Goal: Information Seeking & Learning: Understand process/instructions

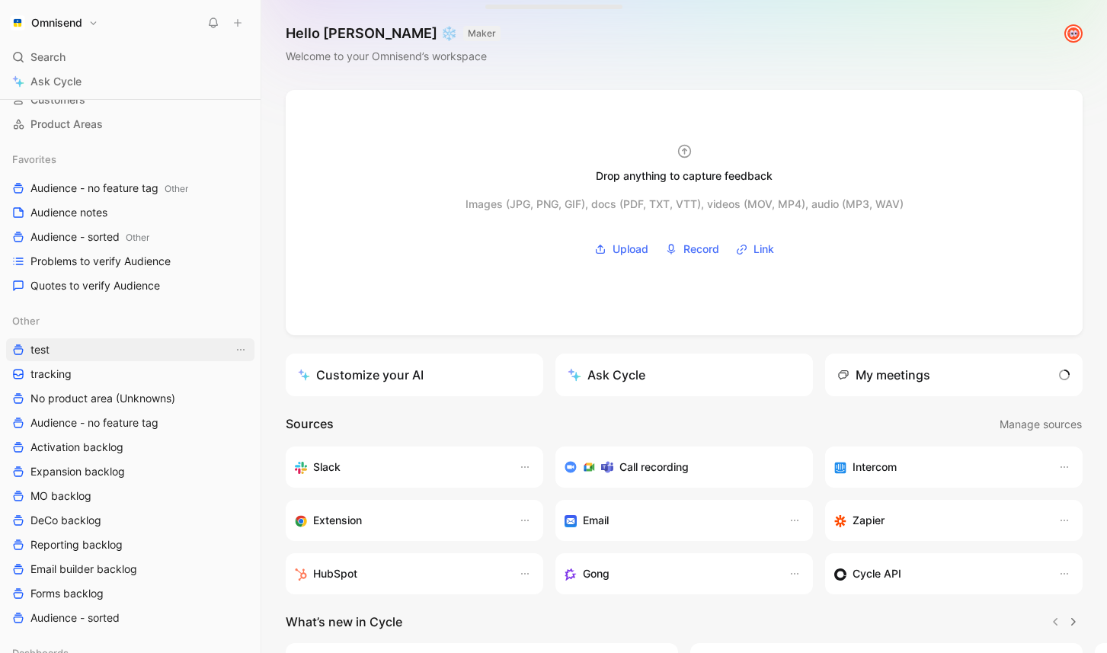
scroll to position [141, 0]
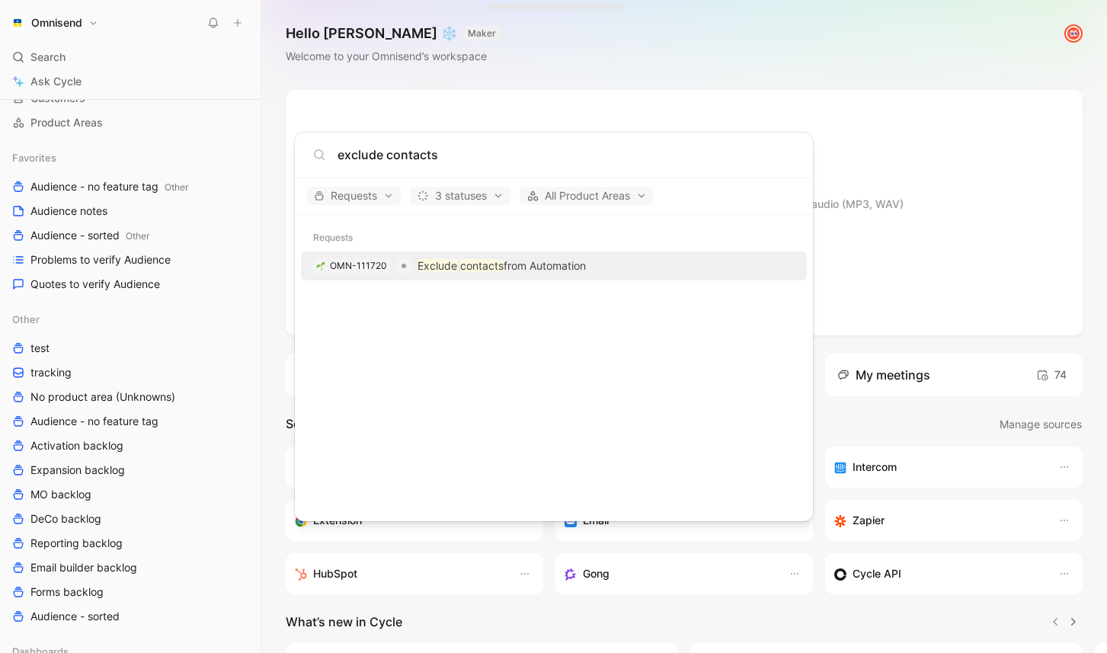
type input "exclude contacts"
click at [422, 266] on mark "Exclude" at bounding box center [437, 265] width 40 height 13
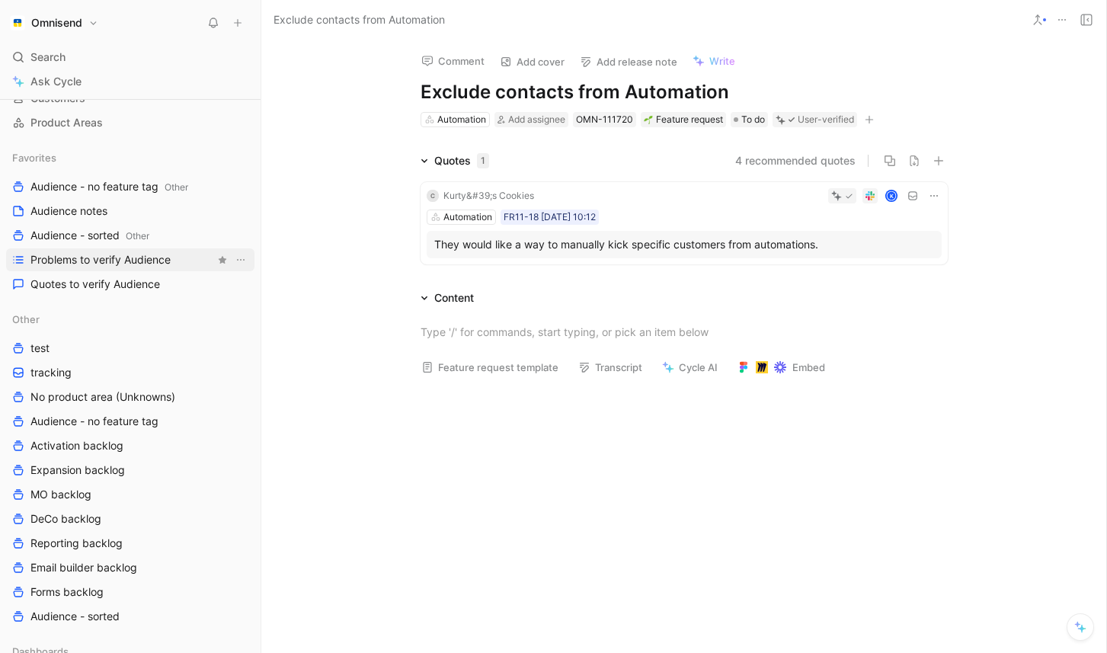
click at [117, 265] on span "Problems to verify Audience" at bounding box center [100, 259] width 140 height 15
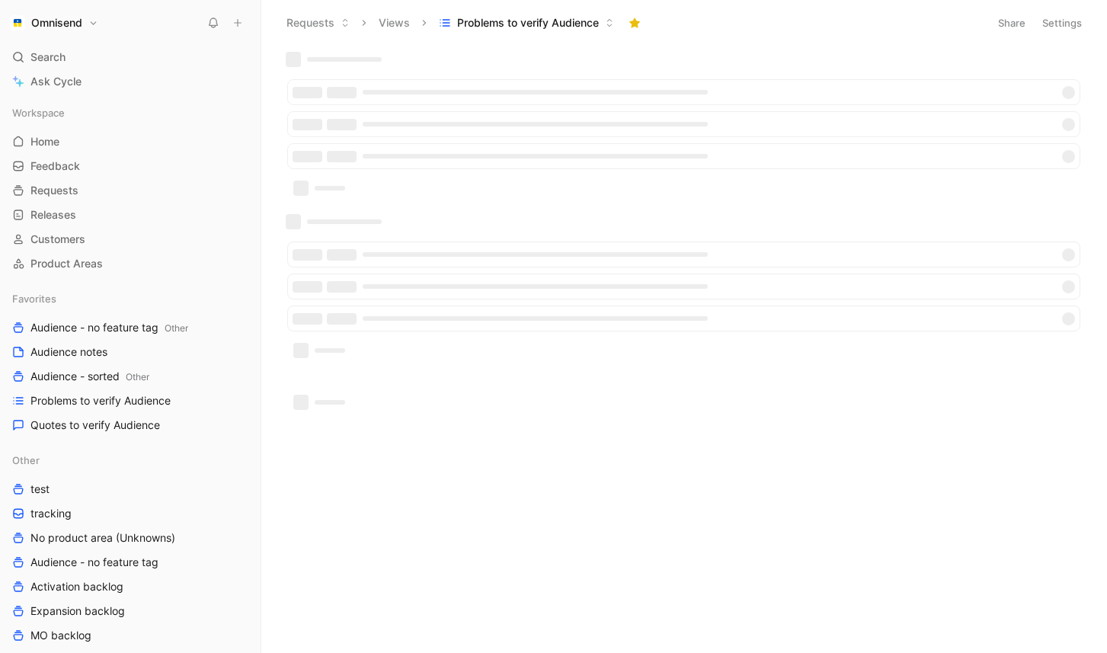
click at [535, 65] on div at bounding box center [684, 127] width 808 height 150
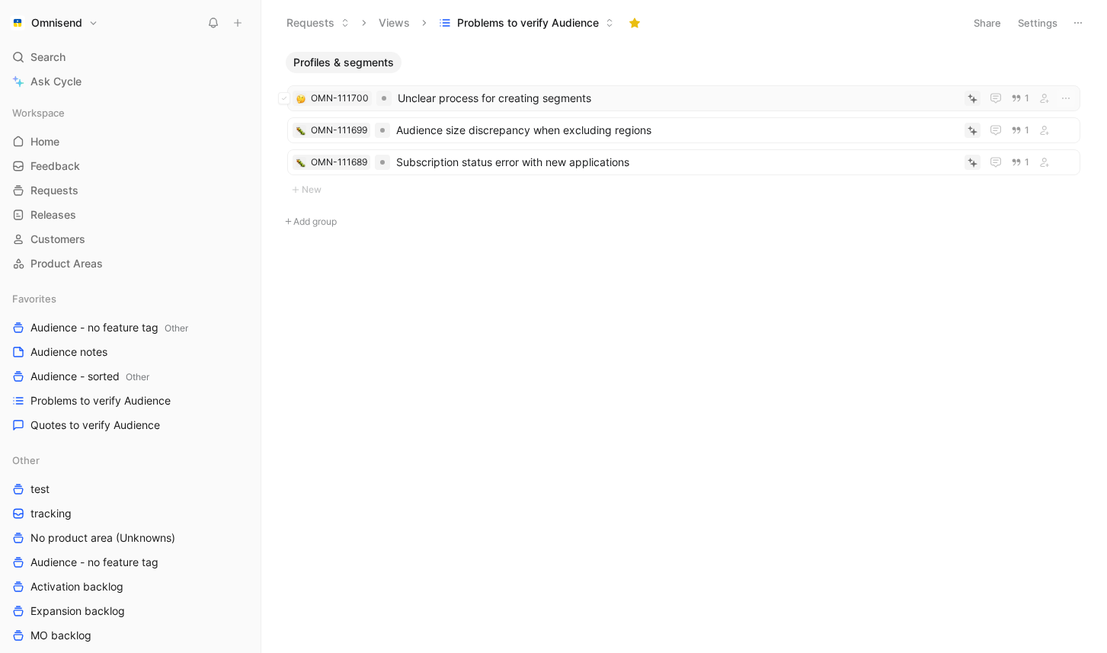
click at [445, 98] on span "Unclear process for creating segments" at bounding box center [678, 98] width 561 height 18
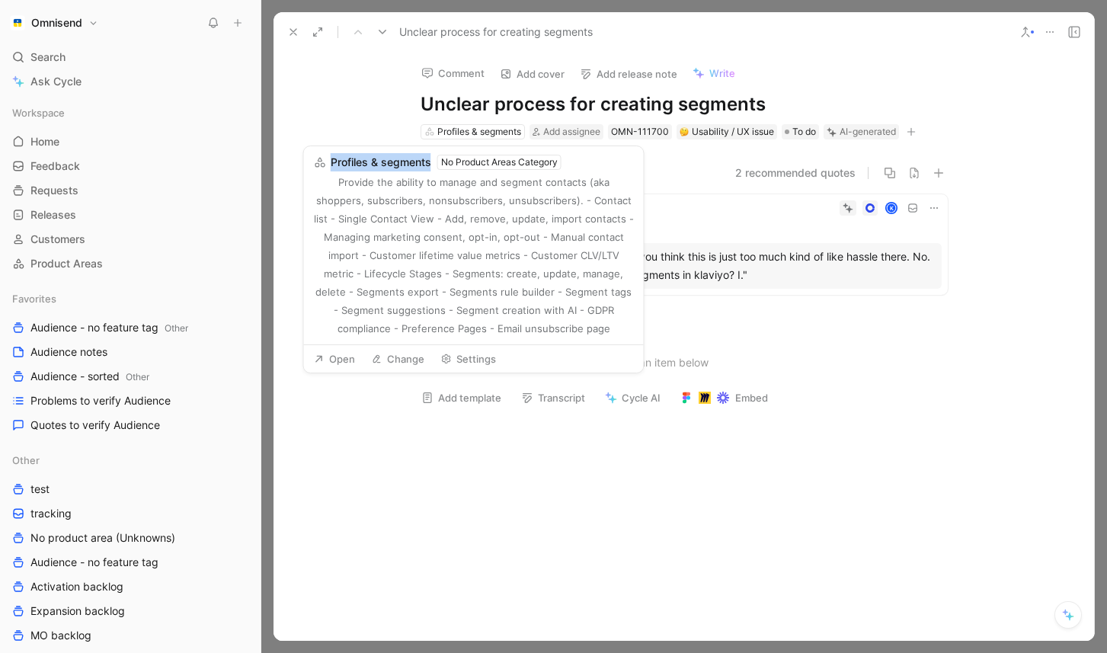
copy span "Profiles & segments"
drag, startPoint x: 433, startPoint y: 161, endPoint x: 331, endPoint y: 163, distance: 101.3
click at [331, 163] on div "Profiles & segments No Product Areas Category" at bounding box center [438, 162] width 248 height 18
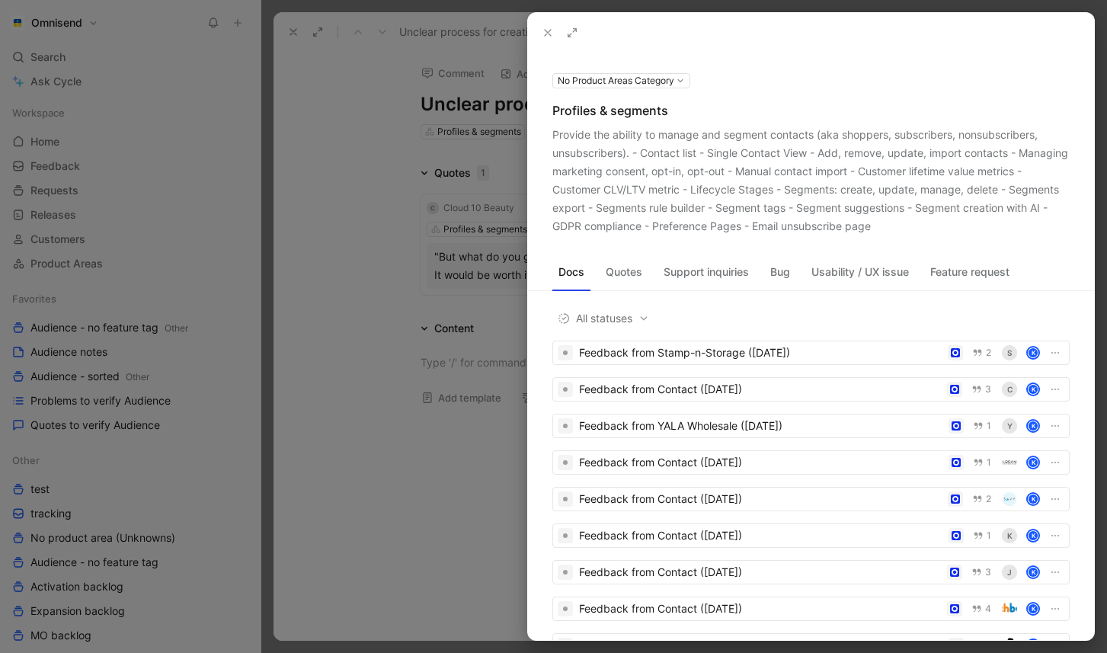
drag, startPoint x: 544, startPoint y: 30, endPoint x: 585, endPoint y: 27, distance: 41.2
click at [545, 30] on use at bounding box center [548, 33] width 6 height 6
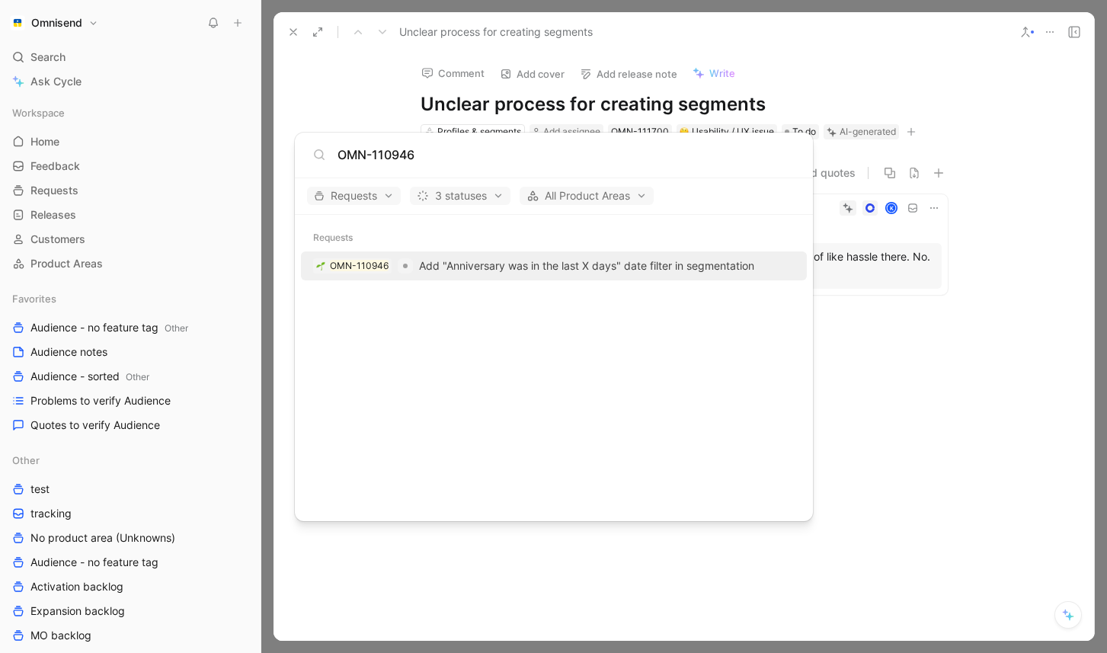
type input "OMN-110946"
click at [487, 264] on span "Add "Anniversary was in the last X days" date filter in segmentation" at bounding box center [586, 265] width 335 height 13
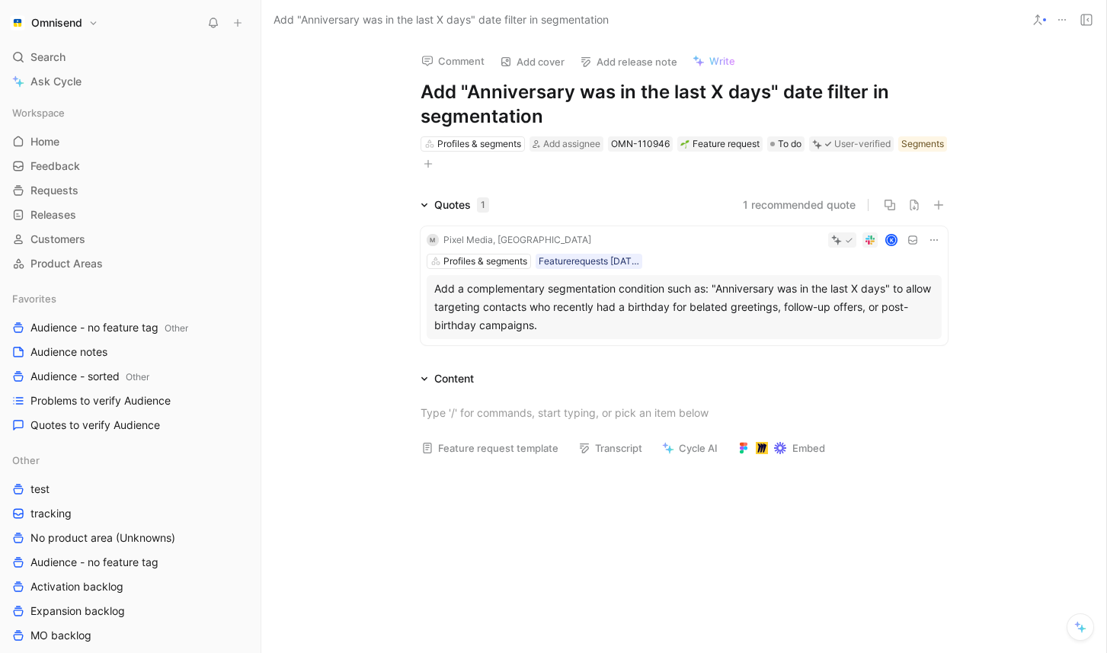
click at [717, 311] on div "Add a complementary segmentation condition such as: "Anniversary was in the las…" at bounding box center [684, 307] width 500 height 55
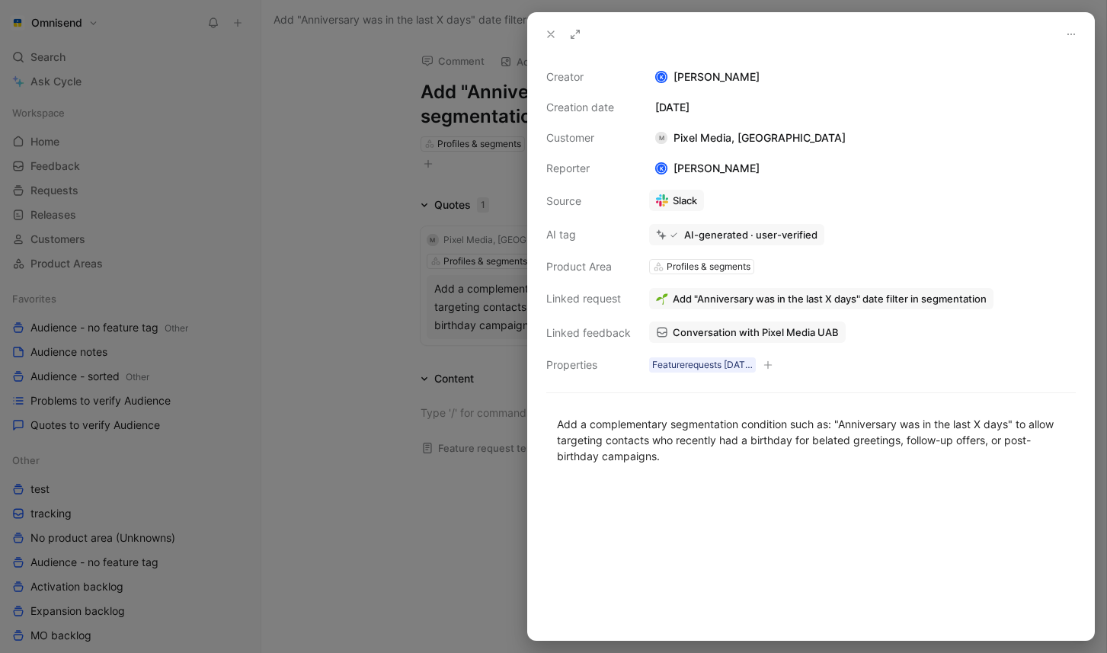
click at [578, 34] on icon at bounding box center [575, 34] width 12 height 12
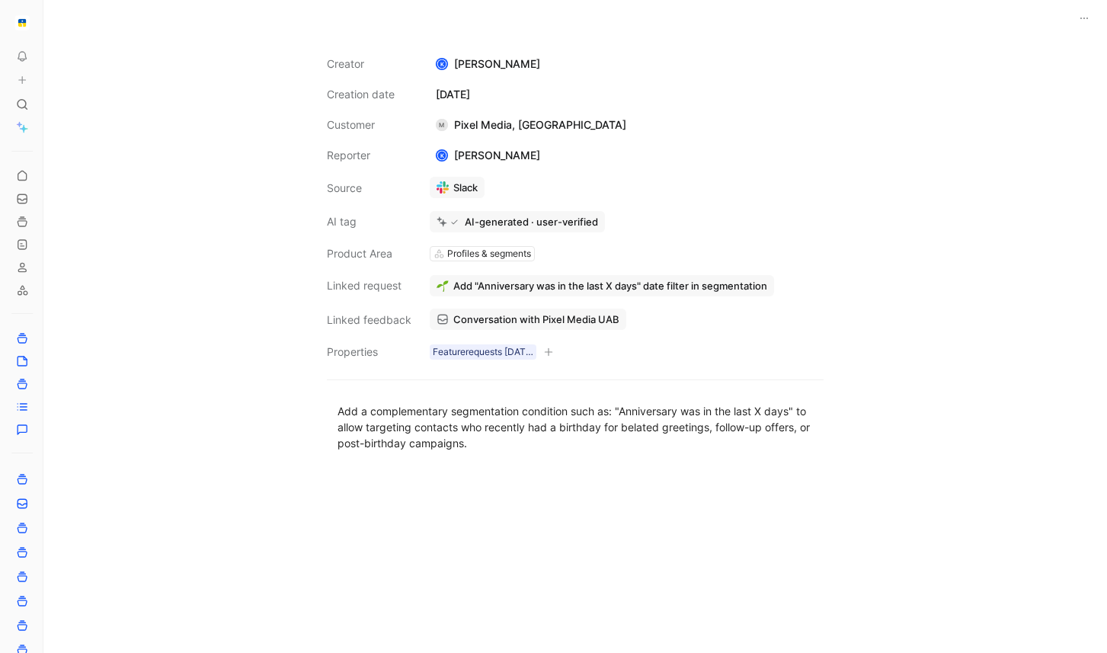
drag, startPoint x: 262, startPoint y: 311, endPoint x: -45, endPoint y: 292, distance: 307.5
click at [0, 292] on html "To pick up a draggable item, press the space bar. While dragging, use the arrow…" at bounding box center [553, 326] width 1107 height 653
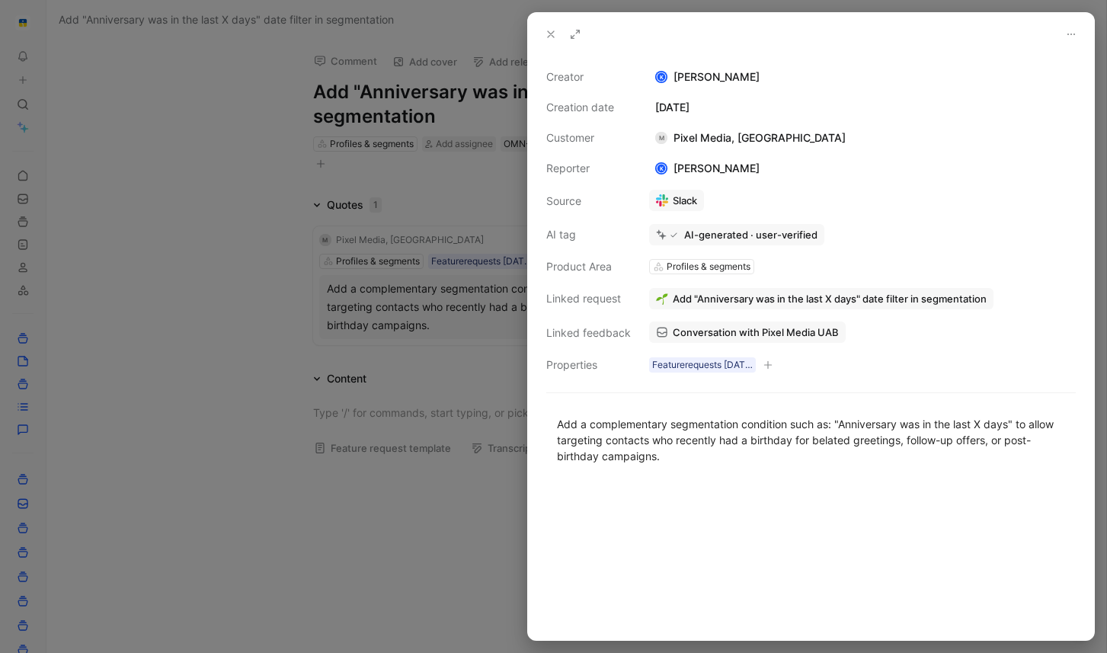
click at [1071, 35] on icon at bounding box center [1071, 34] width 12 height 12
click at [549, 32] on icon at bounding box center [551, 34] width 12 height 12
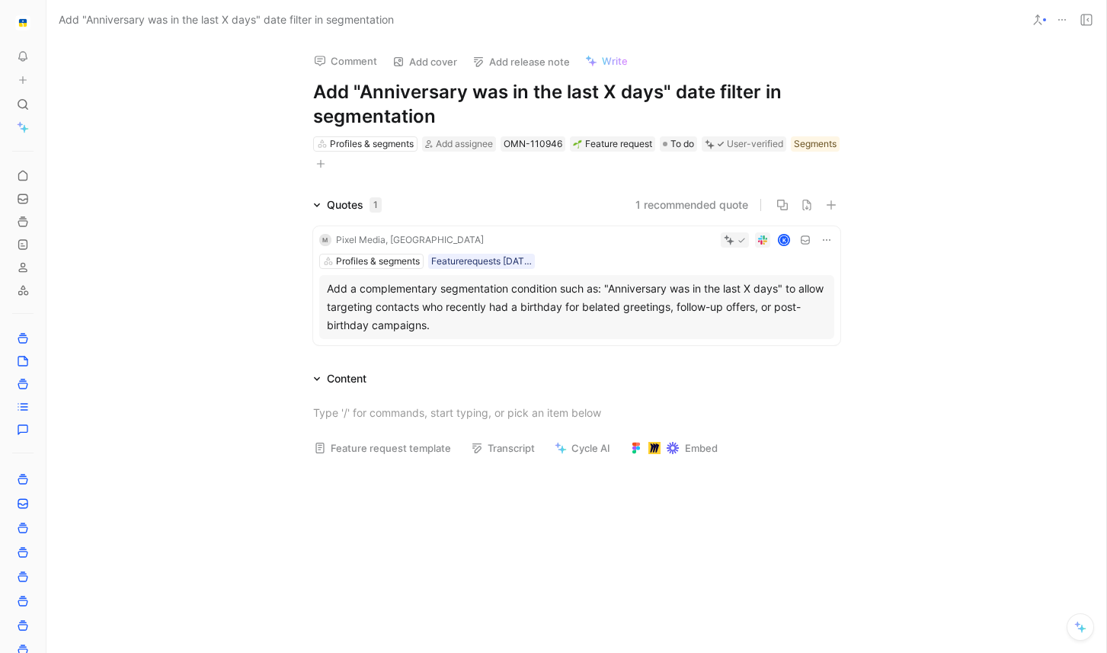
click at [1044, 18] on div at bounding box center [1044, 19] width 3 height 3
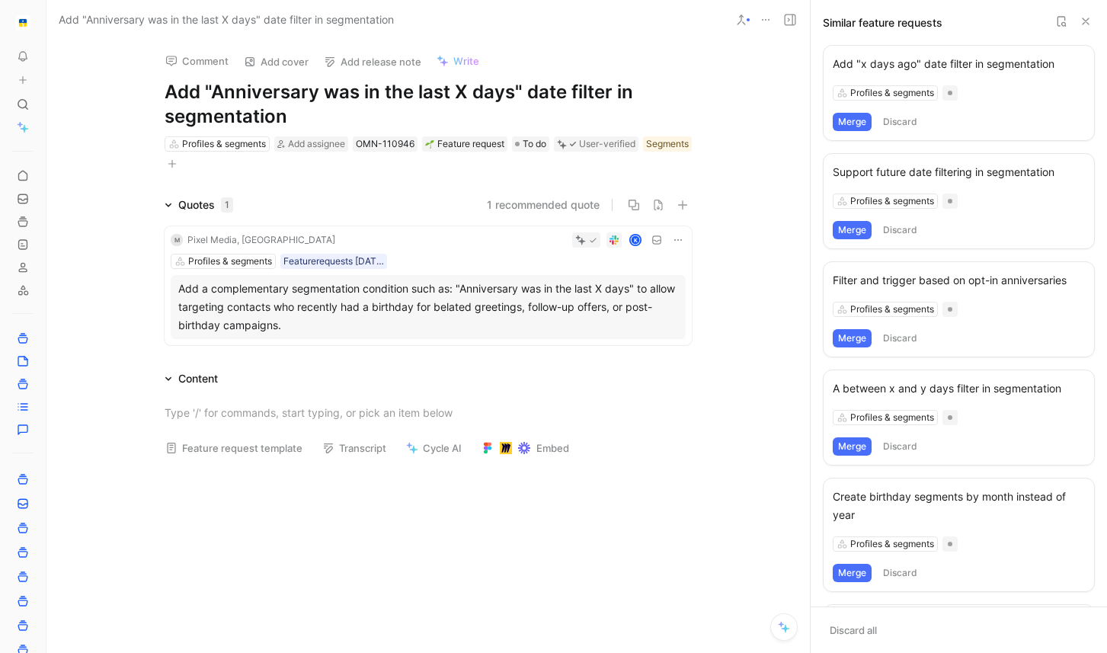
click at [1088, 23] on icon at bounding box center [1085, 21] width 12 height 12
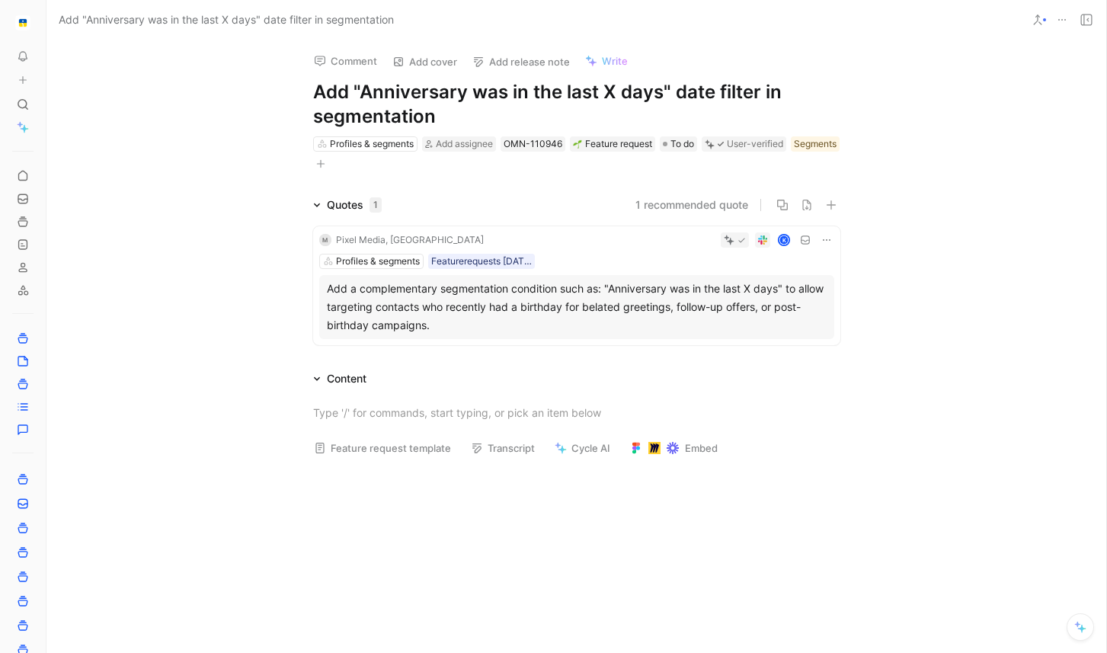
click at [584, 291] on div "Add a complementary segmentation condition such as: "Anniversary was in the las…" at bounding box center [577, 307] width 500 height 55
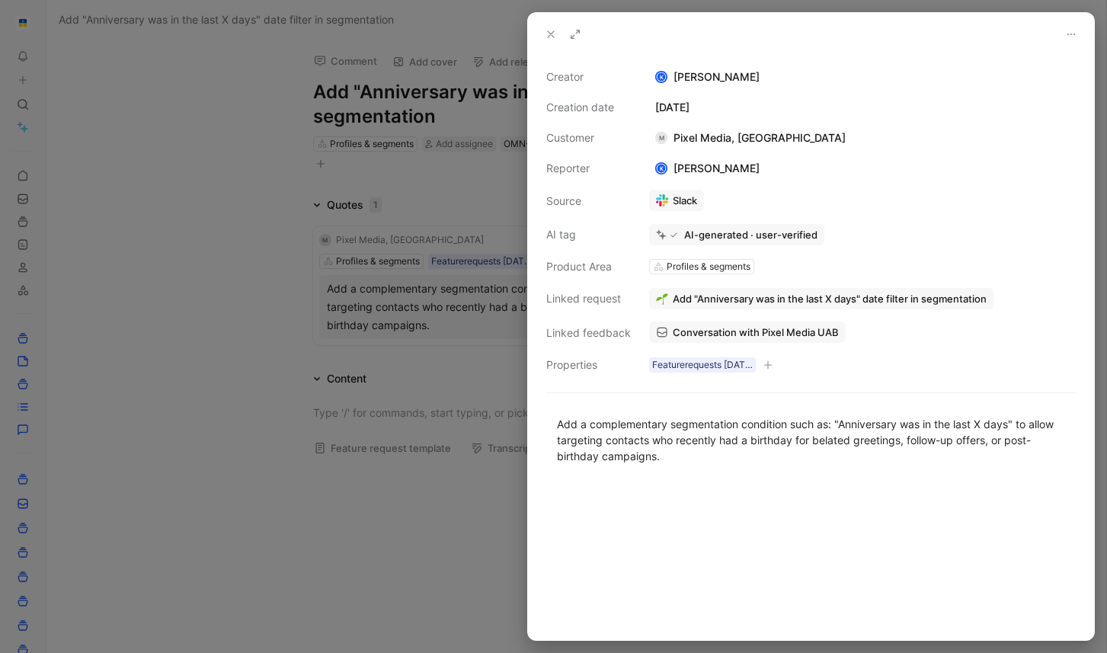
click at [583, 35] on button at bounding box center [574, 34] width 21 height 21
click at [554, 31] on icon at bounding box center [551, 34] width 12 height 12
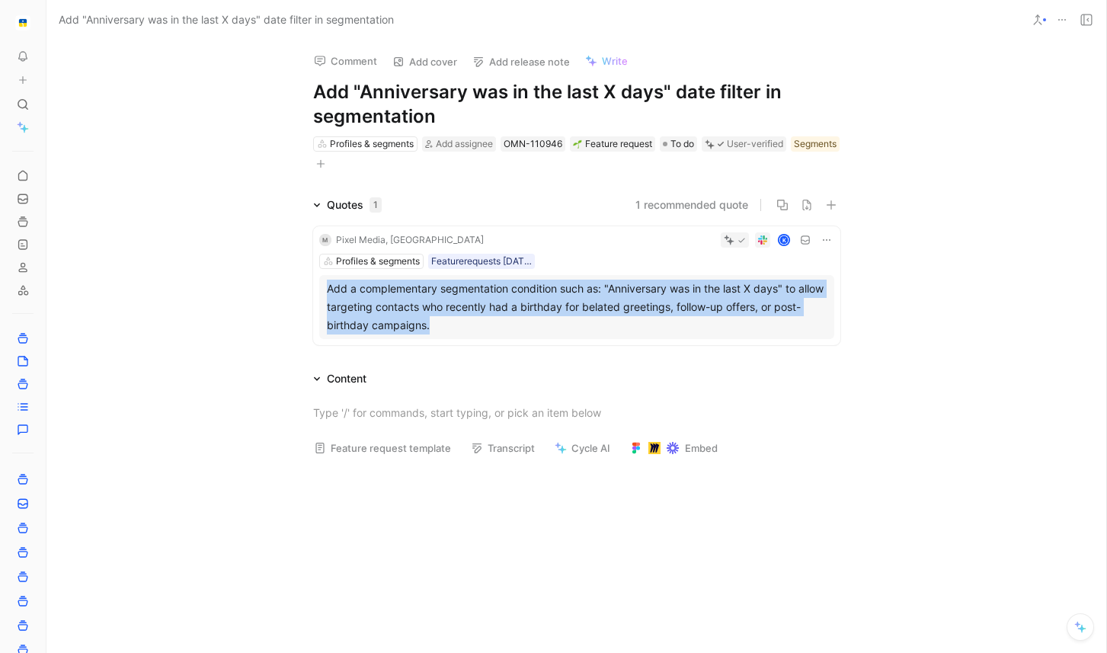
drag, startPoint x: 449, startPoint y: 326, endPoint x: 322, endPoint y: 282, distance: 133.9
click at [322, 282] on div "Add a complementary segmentation condition such as: "Anniversary was in the las…" at bounding box center [576, 307] width 515 height 64
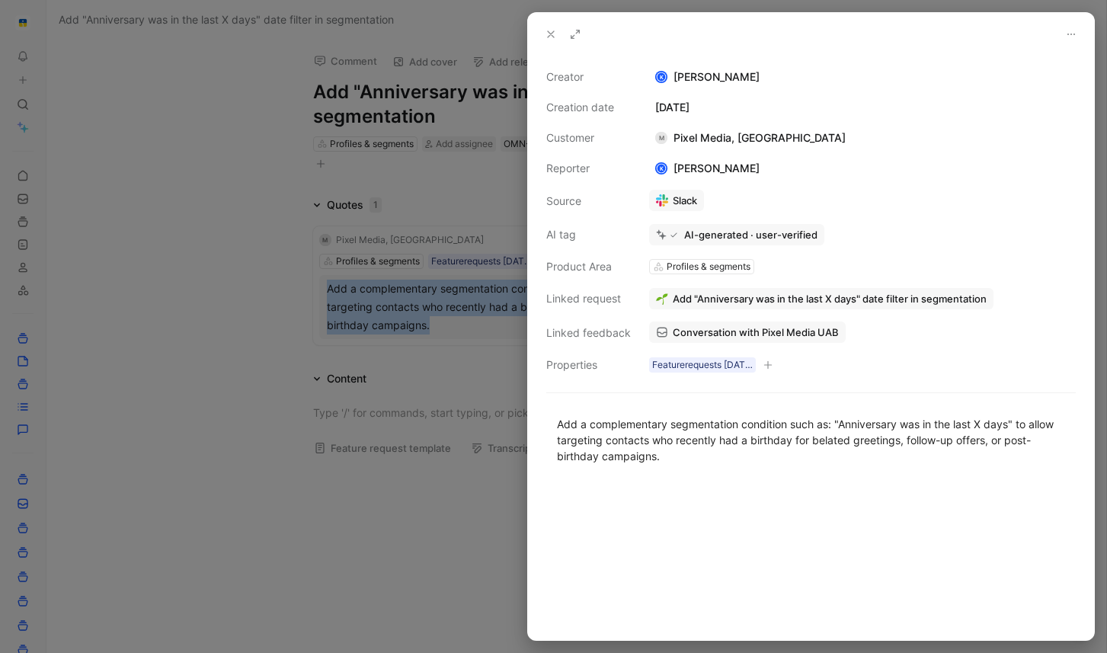
click at [548, 32] on icon at bounding box center [551, 34] width 12 height 12
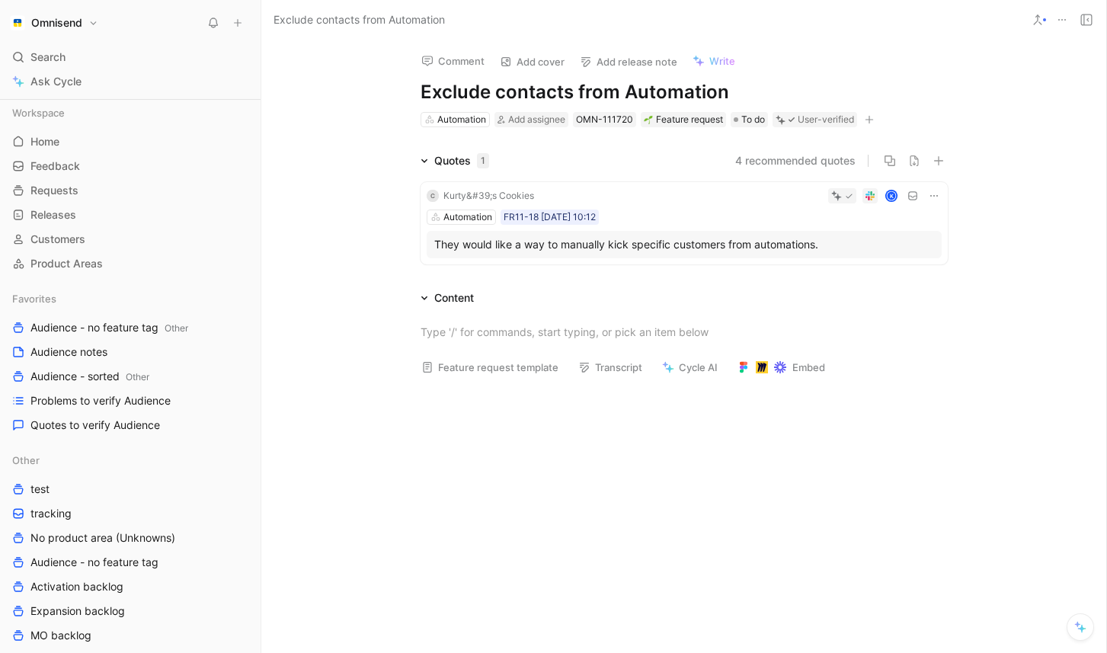
scroll to position [141, 0]
